Goal: Task Accomplishment & Management: Use online tool/utility

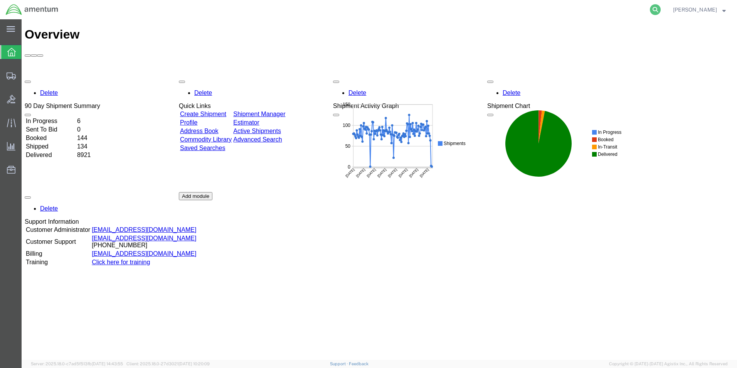
click at [659, 9] on icon at bounding box center [655, 9] width 11 height 11
paste input "289402561683"
type input "289402561683"
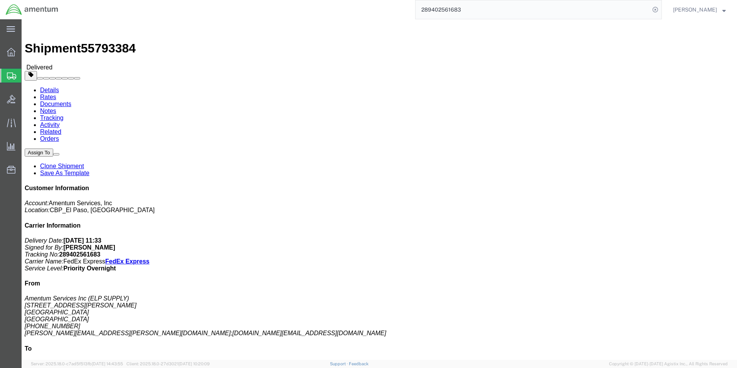
click link "Clone Shipment"
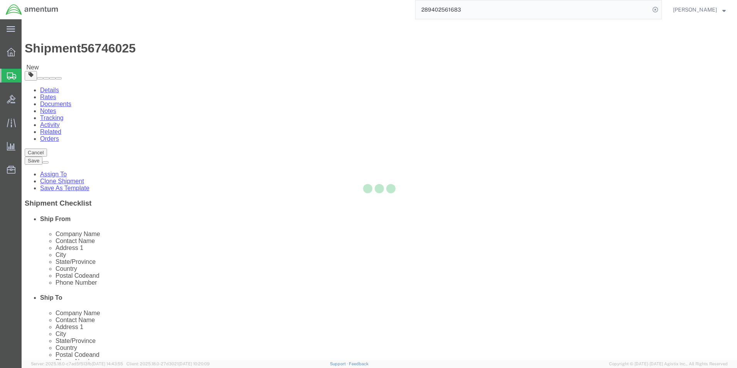
select select "49939"
select select "49927"
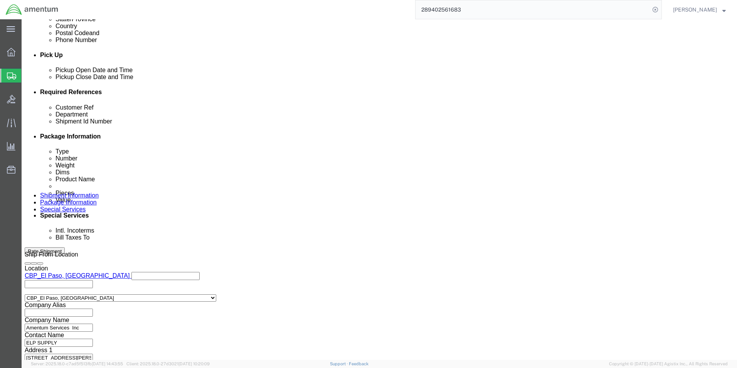
scroll to position [244, 0]
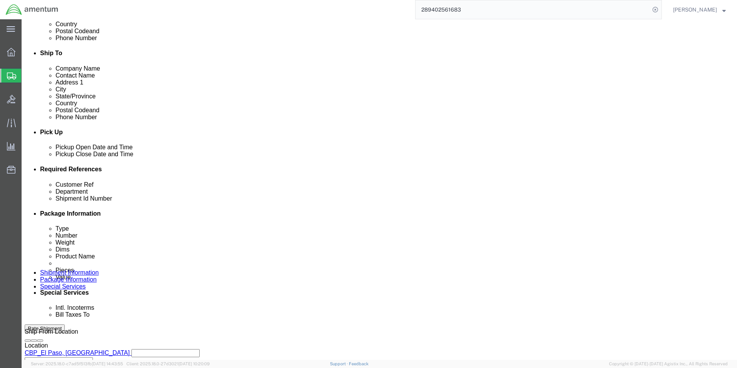
click div "[DATE] 11:10 AM"
type input "2:30 PM"
drag, startPoint x: 104, startPoint y: 293, endPoint x: 101, endPoint y: 296, distance: 4.4
click div "Open Time 2:30 PM [DATE] 11:10 AM - [DATE] 11:10 AM Cancel Apply"
click button "Apply"
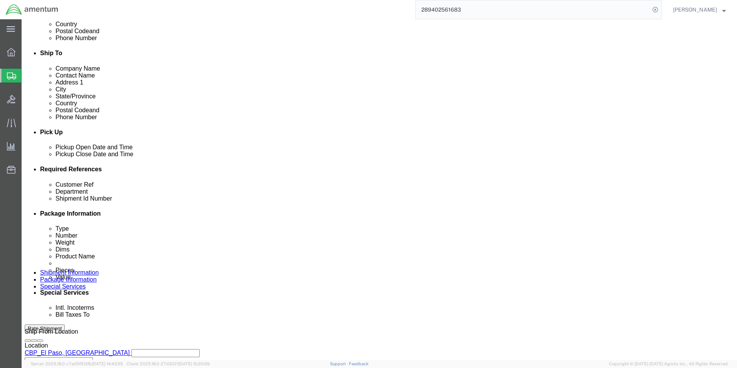
drag, startPoint x: 138, startPoint y: 230, endPoint x: 98, endPoint y: 233, distance: 40.2
click div "Customer Ref PACKINGS"
type input "FROM WSD"
drag, startPoint x: 471, startPoint y: 232, endPoint x: 451, endPoint y: 232, distance: 20.0
click div "Shipment Id Number 89367"
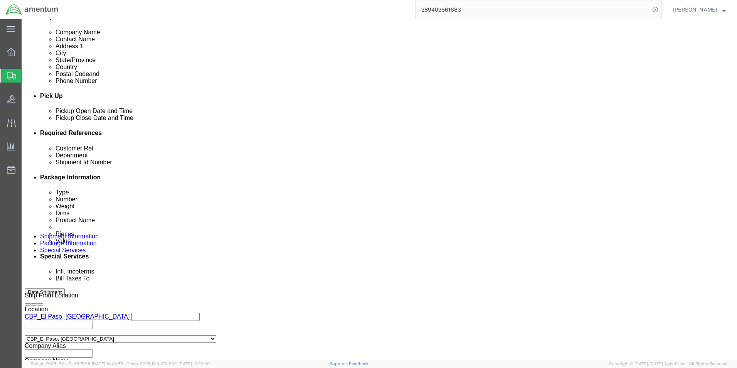
scroll to position [321, 0]
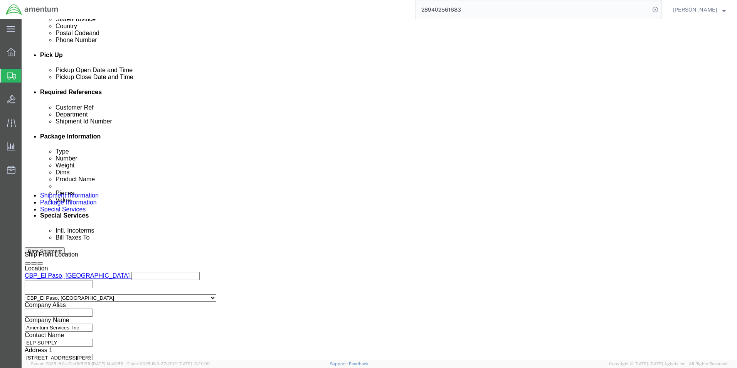
type input "9/8"
click button "Continue"
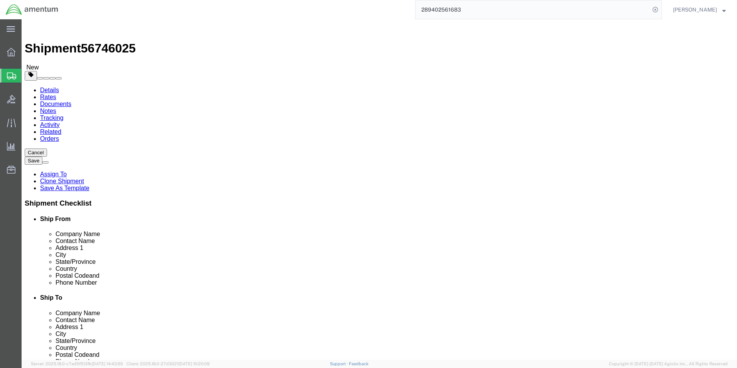
click select "Select Bale(s) Basket(s) Bolt(s) Bottle(s) Buckets Bulk Bundle(s) Can(s) Cardbo…"
select select "YRPK"
click select "Select Bale(s) Basket(s) Bolt(s) Bottle(s) Buckets Bulk Bundle(s) Can(s) Cardbo…"
click input "10.25"
type input "10"
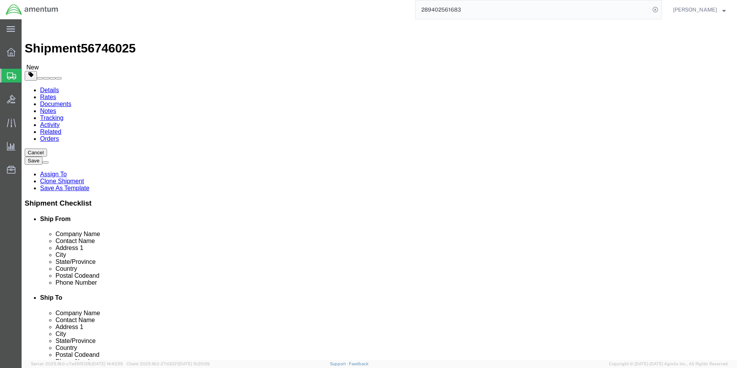
type input "10"
click input "1.00"
type input "4.00"
click dd "2.00 Each"
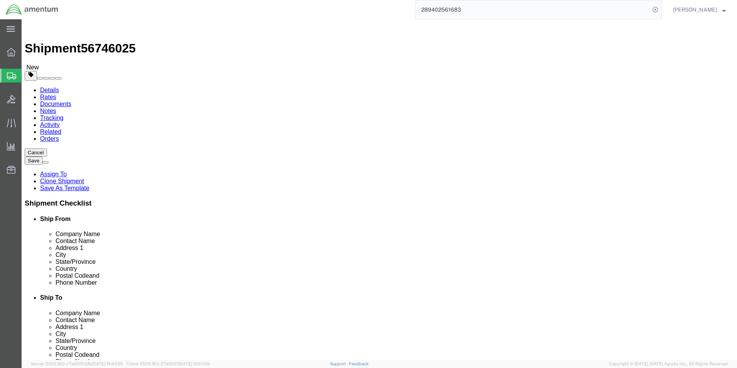
click div
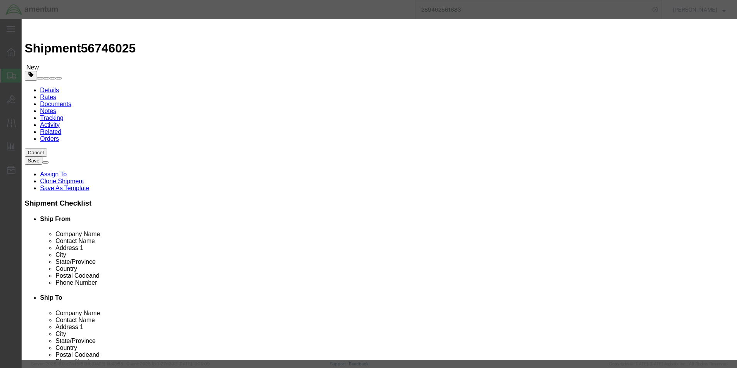
drag, startPoint x: 258, startPoint y: 59, endPoint x: 219, endPoint y: 59, distance: 38.2
click div "PACKING"
type input "a"
type input "ACFT PARTS"
click input "2.00"
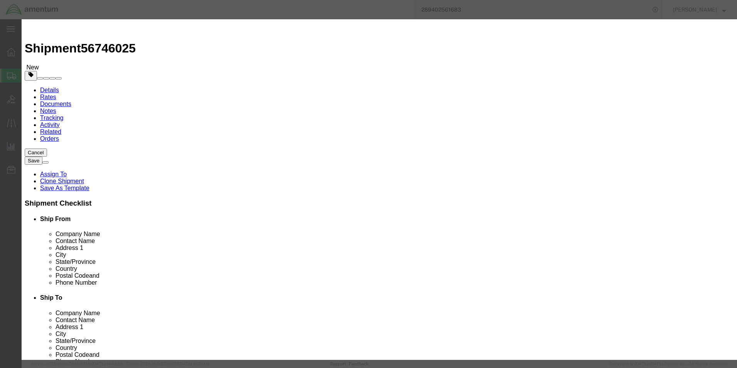
click h3 "Edit content"
click button "Save & Close"
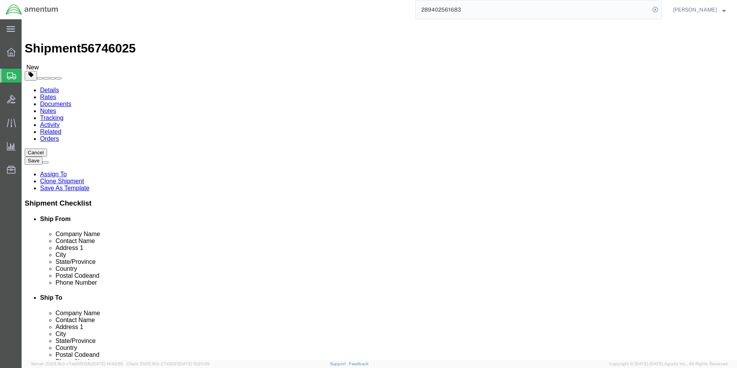
click button "Continue"
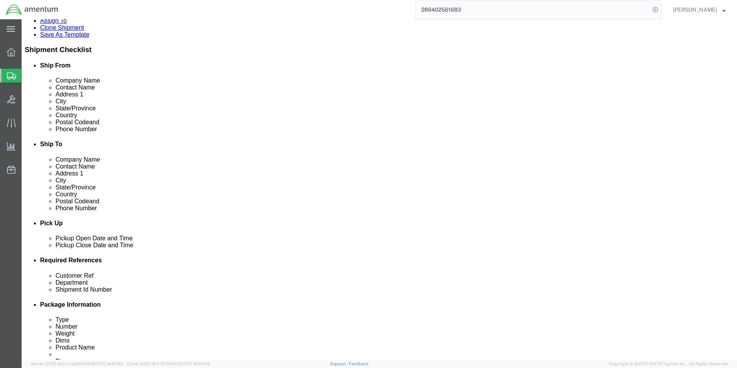
scroll to position [193, 0]
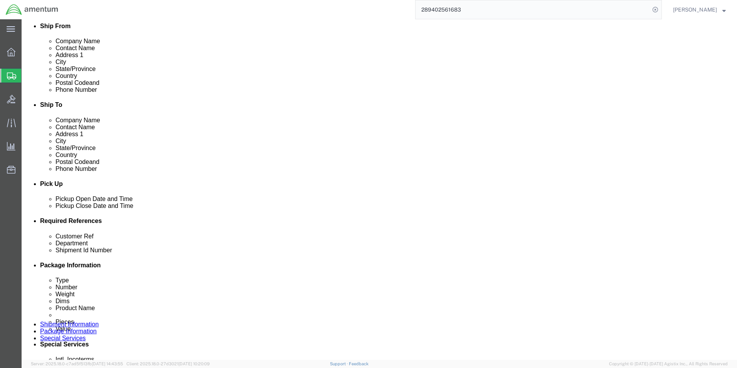
click button "Rate Shipment"
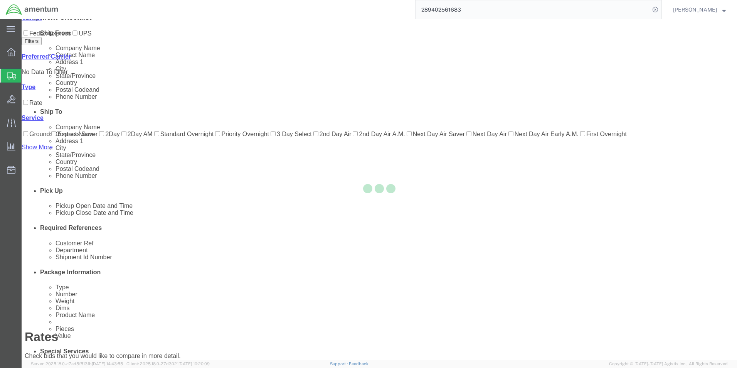
scroll to position [17, 0]
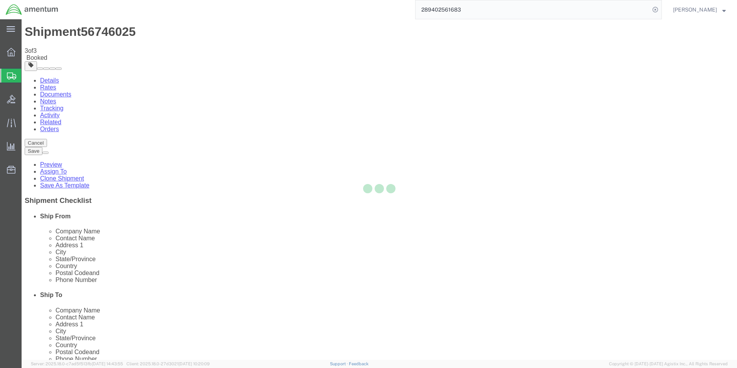
scroll to position [0, 0]
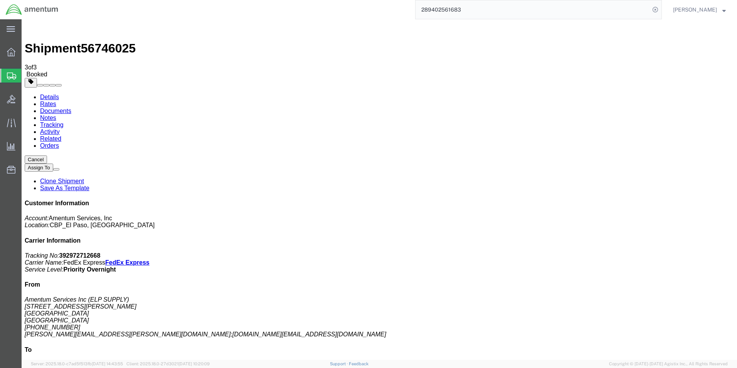
drag, startPoint x: 76, startPoint y: 137, endPoint x: 169, endPoint y: 161, distance: 95.8
drag, startPoint x: 595, startPoint y: 118, endPoint x: 672, endPoint y: 131, distance: 77.5
click at [680, 200] on div "Customer Information Account: Amentum Services, Inc Location: [GEOGRAPHIC_DATA]…" at bounding box center [379, 334] width 709 height 268
drag, startPoint x: 672, startPoint y: 131, endPoint x: 646, endPoint y: 128, distance: 25.4
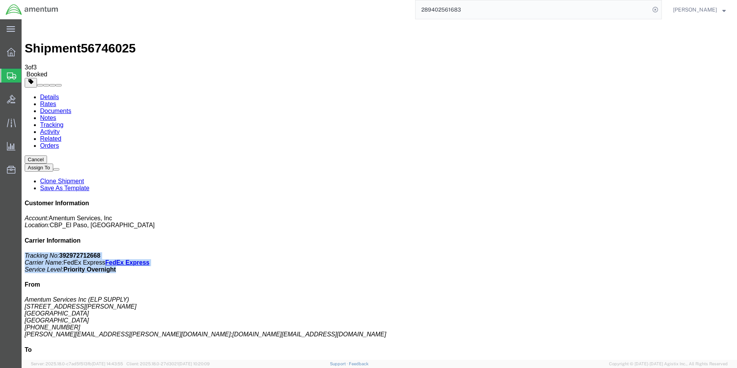
copy p "Tracking No: 392972712668 Carrier Name: FedEx Express FedEx Express Service Lev…"
click at [41, 94] on link "Details" at bounding box center [49, 97] width 19 height 7
click link "Schedule pickup request"
